Goal: Task Accomplishment & Management: Manage account settings

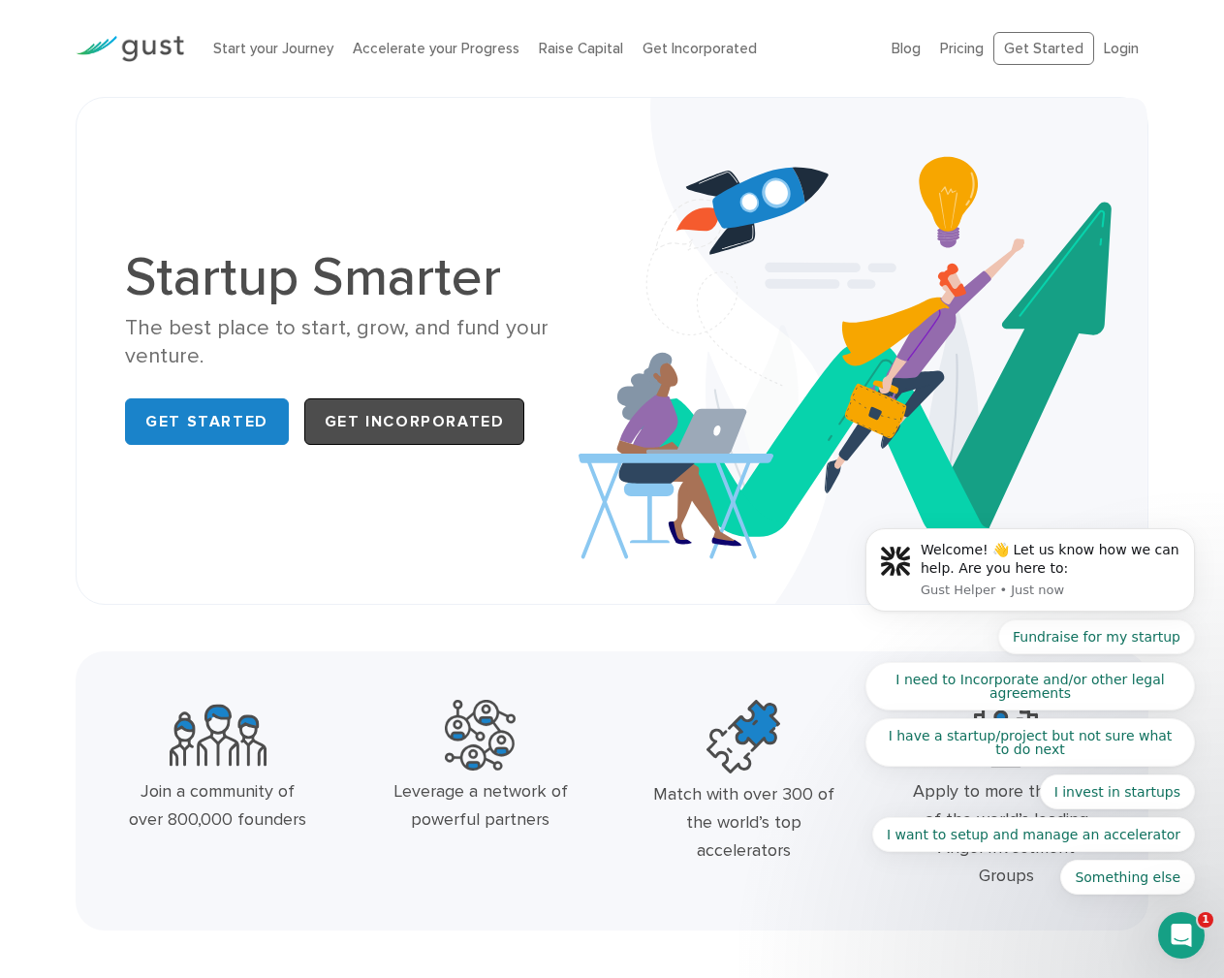
click at [348, 412] on link "Get Incorporated" at bounding box center [414, 421] width 221 height 47
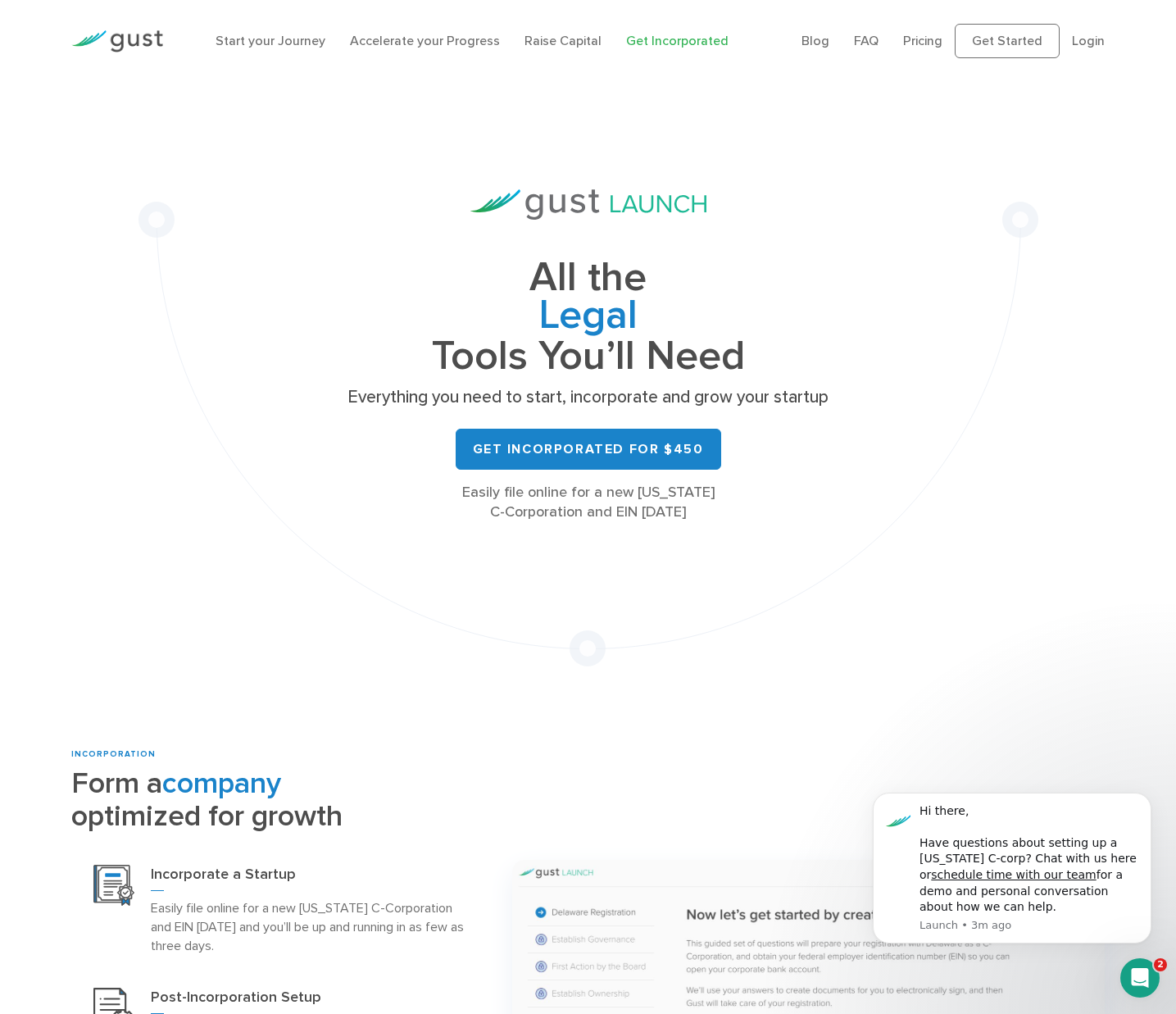
click at [1128, 972] on div "Open Intercom Messenger" at bounding box center [1140, 978] width 54 height 54
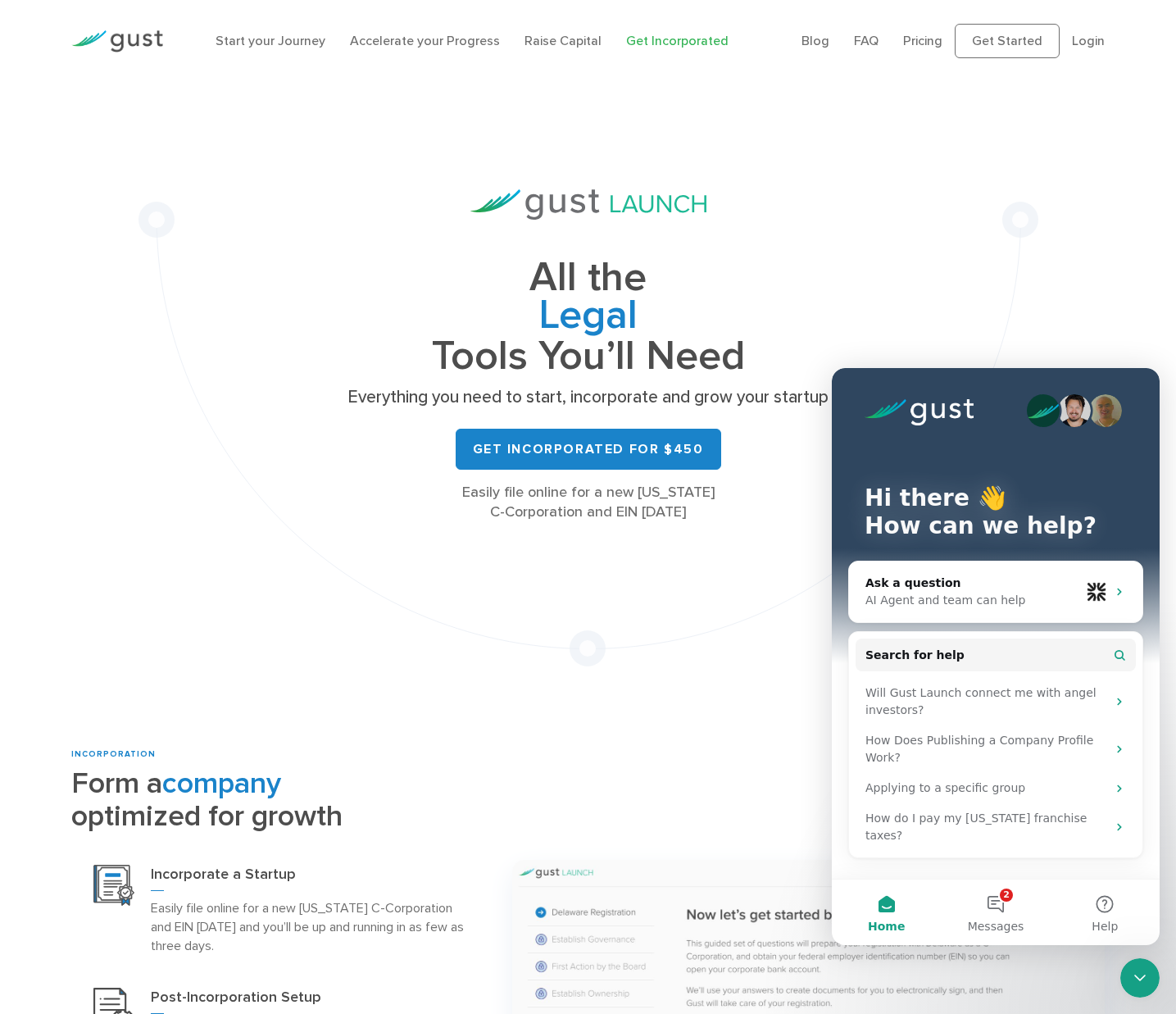
click at [1128, 972] on div "Close Intercom Messenger" at bounding box center [1140, 978] width 40 height 40
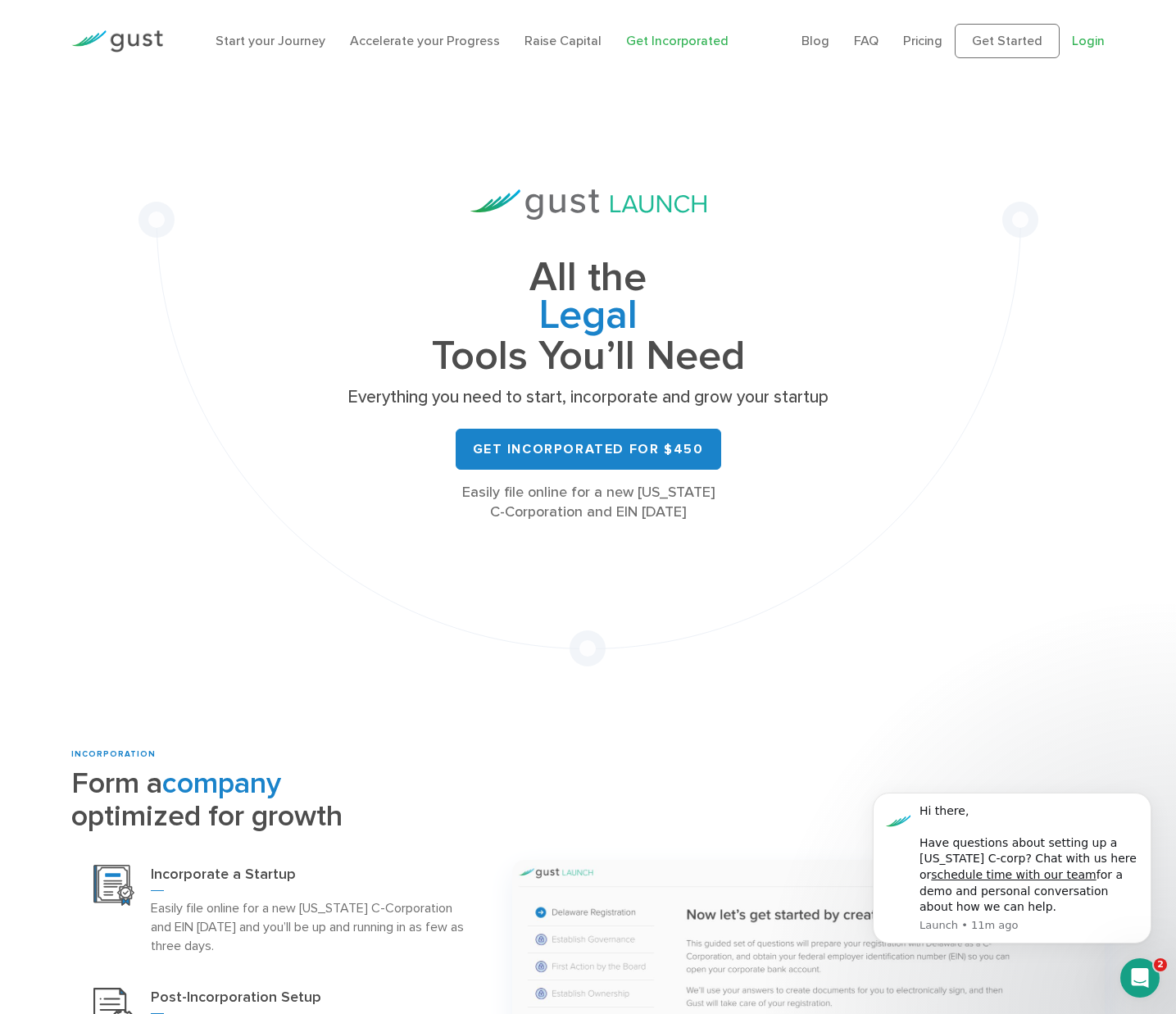
click at [1087, 44] on link "Login" at bounding box center [1088, 41] width 33 height 15
